Goal: Download file/media

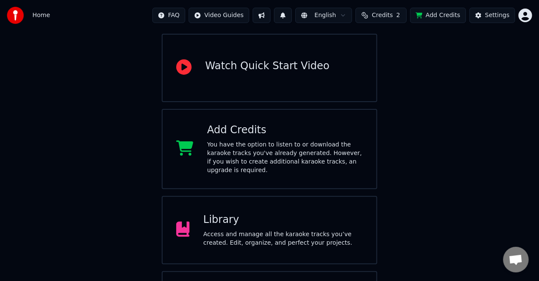
scroll to position [129, 0]
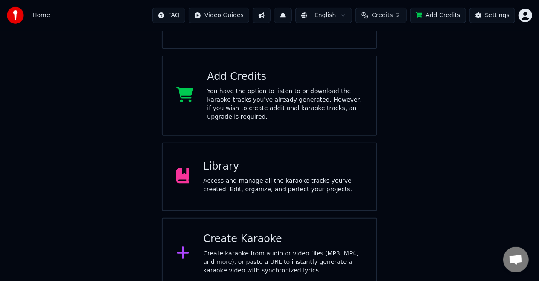
click at [236, 164] on div "Library" at bounding box center [283, 167] width 160 height 14
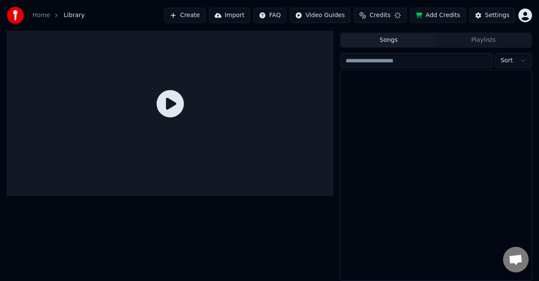
scroll to position [18, 0]
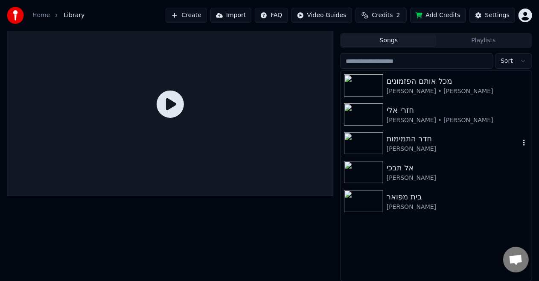
click at [371, 137] on img at bounding box center [363, 143] width 39 height 22
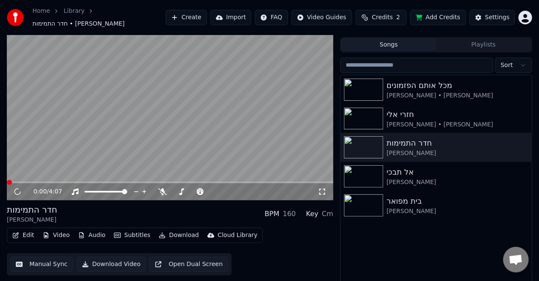
click at [144, 123] on video at bounding box center [170, 109] width 327 height 184
click at [164, 188] on icon at bounding box center [162, 191] width 9 height 7
click at [180, 176] on video at bounding box center [170, 109] width 327 height 184
click at [179, 182] on span at bounding box center [170, 183] width 327 height 2
click at [174, 166] on video at bounding box center [170, 109] width 327 height 184
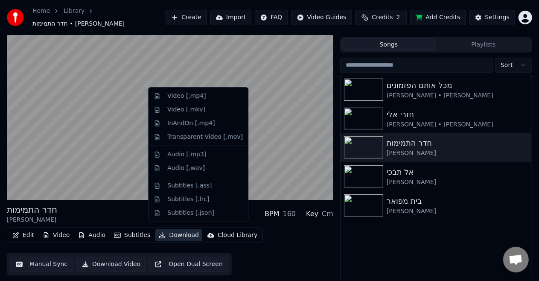
click at [176, 229] on button "Download" at bounding box center [178, 235] width 47 height 12
click at [177, 99] on div "Video [.mp4]" at bounding box center [186, 96] width 38 height 9
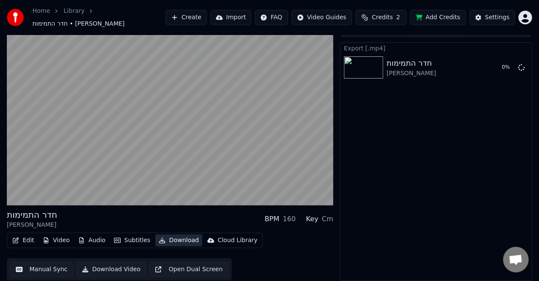
scroll to position [9, 0]
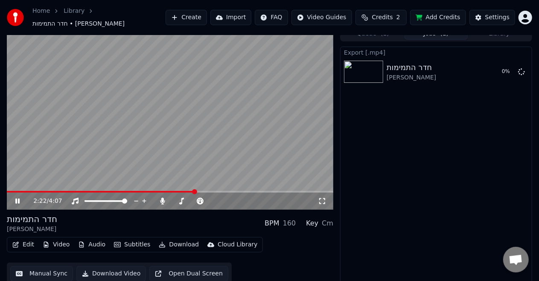
click at [177, 99] on video at bounding box center [170, 118] width 327 height 184
click at [502, 66] on button "Show" at bounding box center [499, 71] width 31 height 15
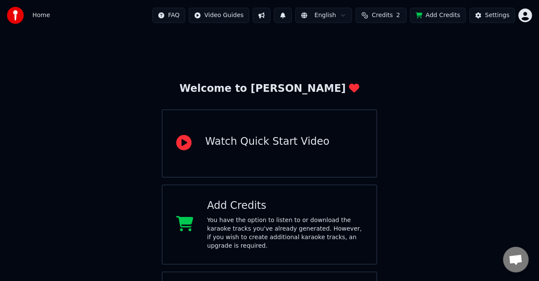
scroll to position [129, 0]
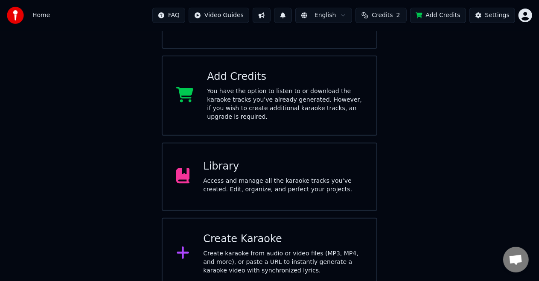
click at [279, 194] on div "Library Access and manage all the karaoke tracks you’ve created. Edit, organize…" at bounding box center [270, 177] width 216 height 68
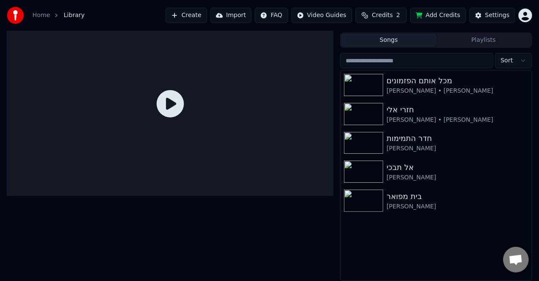
scroll to position [18, 0]
click at [397, 192] on div "בית מפואר" at bounding box center [453, 197] width 133 height 12
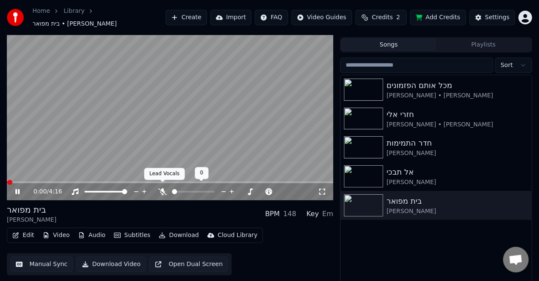
click at [162, 188] on icon at bounding box center [162, 191] width 9 height 7
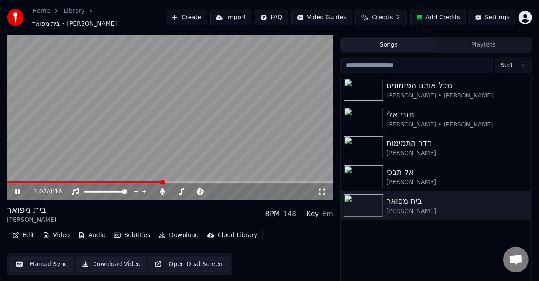
click at [162, 182] on span at bounding box center [170, 183] width 327 height 2
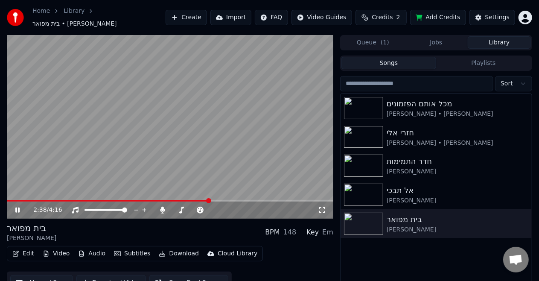
click at [179, 108] on video at bounding box center [170, 127] width 327 height 184
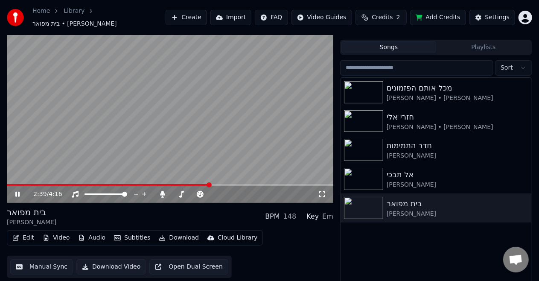
scroll to position [18, 0]
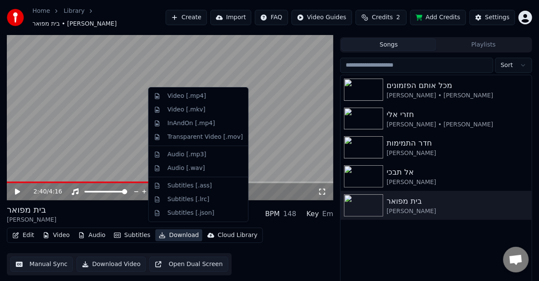
click at [174, 234] on button "Download" at bounding box center [178, 235] width 47 height 12
click at [179, 94] on div "Video [.mp4]" at bounding box center [186, 96] width 38 height 9
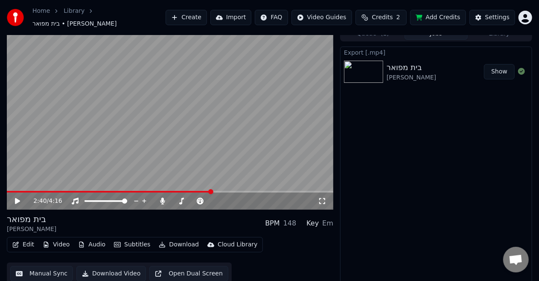
click at [507, 72] on button "Show" at bounding box center [499, 71] width 31 height 15
click at [163, 198] on icon at bounding box center [163, 201] width 5 height 7
click at [144, 147] on video at bounding box center [170, 118] width 327 height 184
click at [159, 242] on icon "button" at bounding box center [162, 245] width 7 height 6
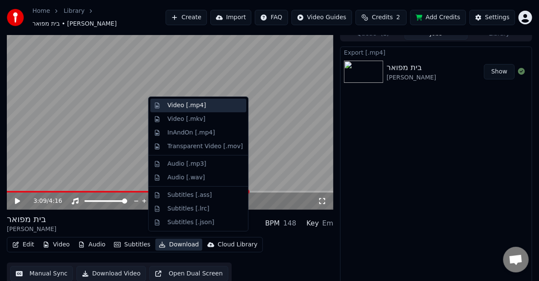
click at [169, 104] on div "Video [.mp4]" at bounding box center [186, 105] width 38 height 9
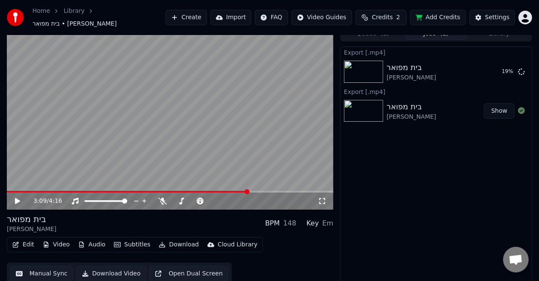
scroll to position [0, 0]
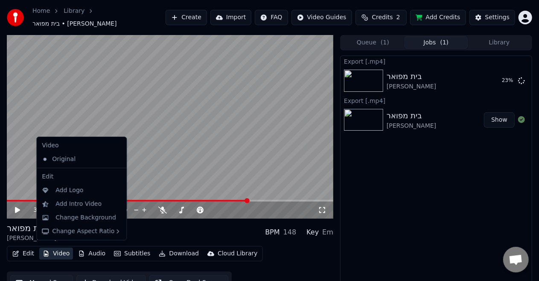
click at [53, 249] on button "Video" at bounding box center [56, 254] width 34 height 12
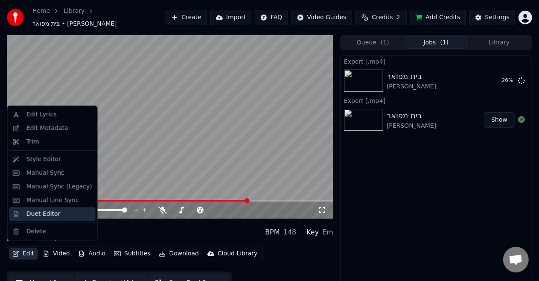
click at [18, 215] on div "Duet Editor" at bounding box center [52, 214] width 86 height 14
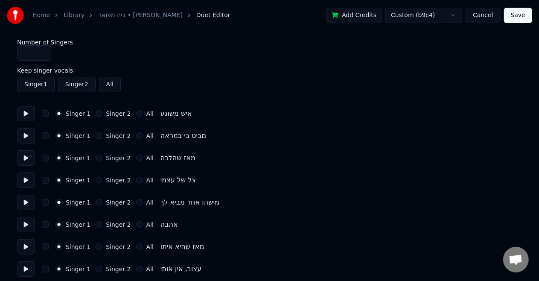
click at [100, 14] on link "בית מפואר • אייל גולן" at bounding box center [140, 15] width 85 height 9
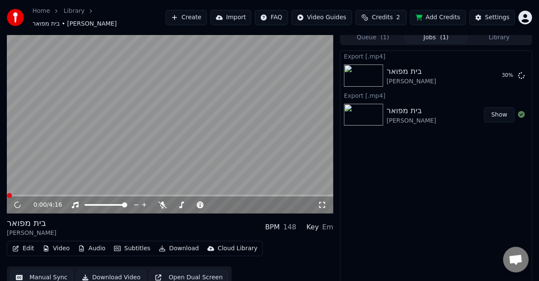
scroll to position [9, 0]
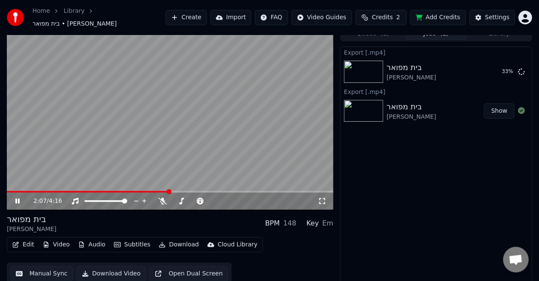
click at [169, 191] on span at bounding box center [170, 192] width 327 height 2
click at [506, 66] on button "Show" at bounding box center [499, 71] width 31 height 15
